Goal: Task Accomplishment & Management: Use online tool/utility

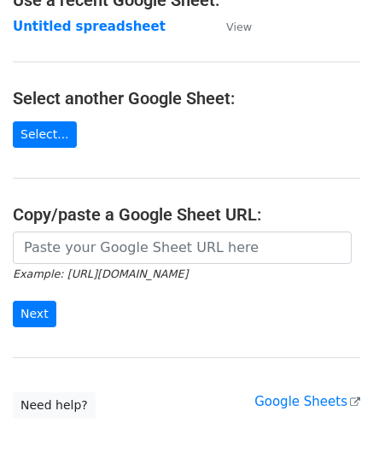
scroll to position [171, 0]
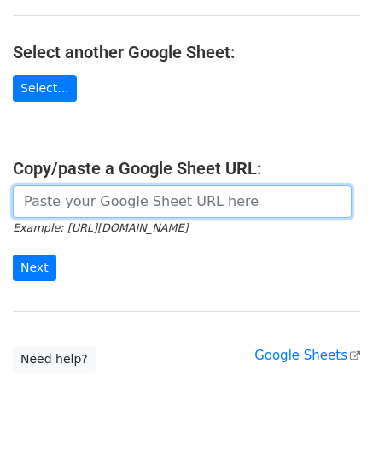
click at [83, 211] on input "url" at bounding box center [182, 201] width 339 height 32
paste input "[URL][DOMAIN_NAME]"
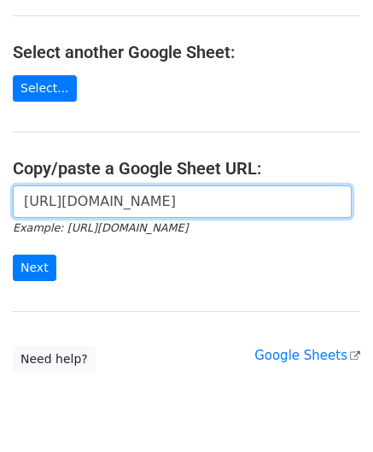
scroll to position [0, 389]
type input "[URL][DOMAIN_NAME]"
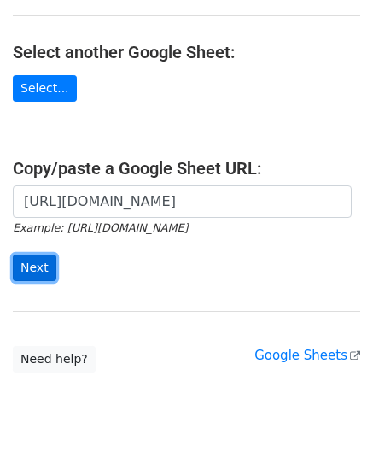
click at [38, 264] on input "Next" at bounding box center [35, 268] width 44 height 26
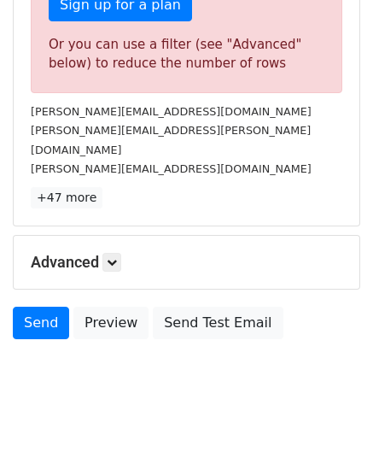
scroll to position [577, 0]
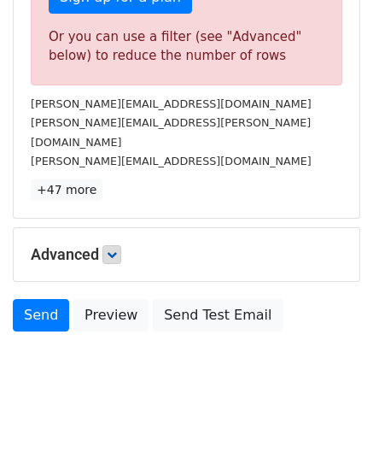
drag, startPoint x: 125, startPoint y: 237, endPoint x: 119, endPoint y: 230, distance: 9.1
click at [125, 245] on h5 "Advanced" at bounding box center [187, 254] width 312 height 19
click at [115, 249] on icon at bounding box center [112, 254] width 10 height 10
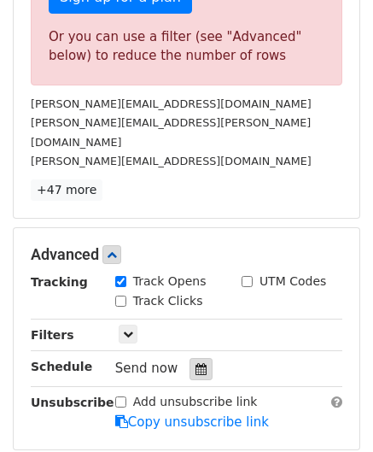
click at [196, 363] on icon at bounding box center [201, 369] width 11 height 12
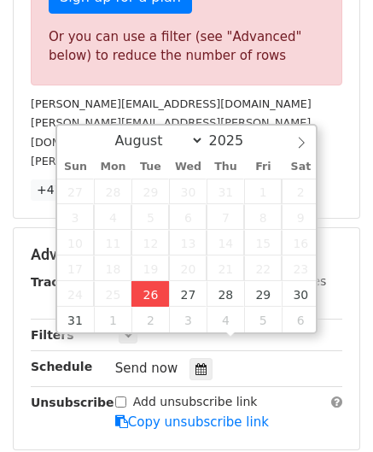
type input "2025-08-26 12:00"
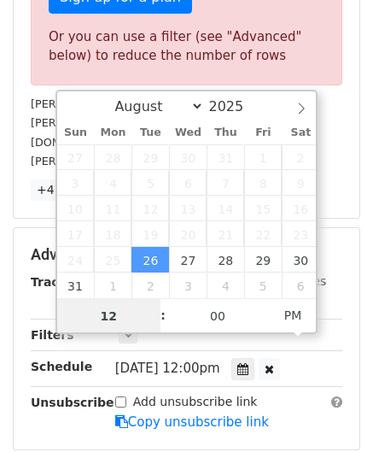
paste input "4"
type input "4"
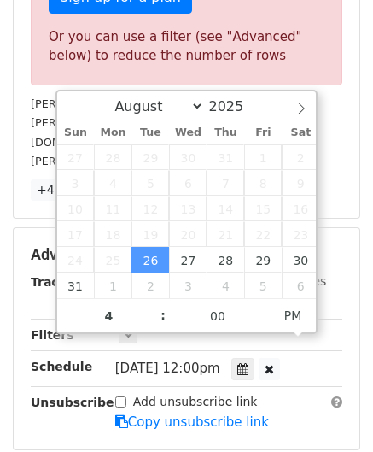
type input "2025-08-26 16:00"
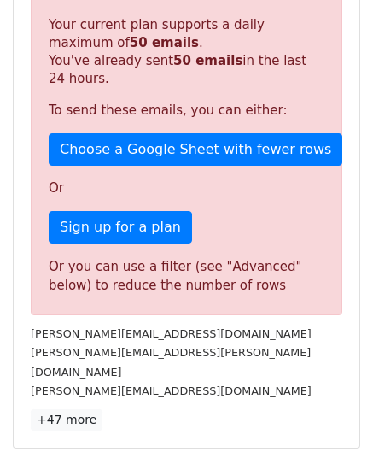
scroll to position [696, 0]
